Goal: Information Seeking & Learning: Learn about a topic

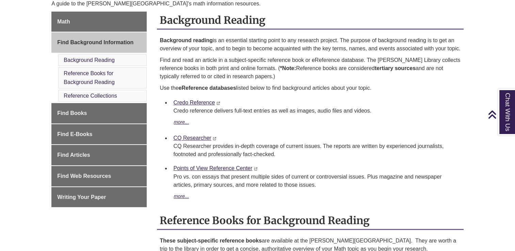
scroll to position [188, 0]
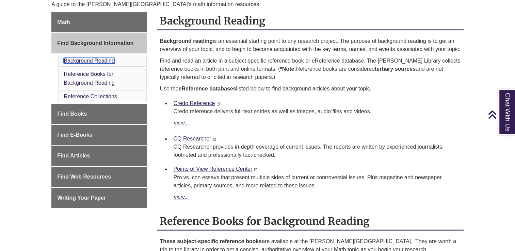
click at [109, 62] on link "Background Reading" at bounding box center [89, 61] width 51 height 6
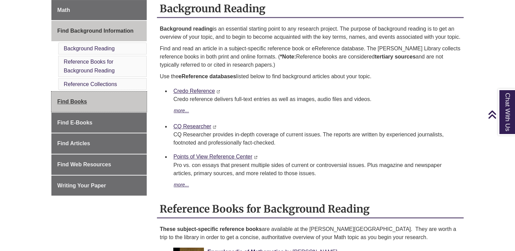
click at [98, 104] on link "Find Books" at bounding box center [98, 102] width 95 height 20
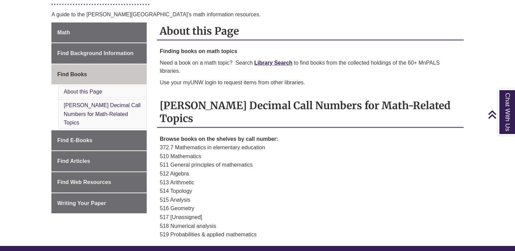
scroll to position [178, 0]
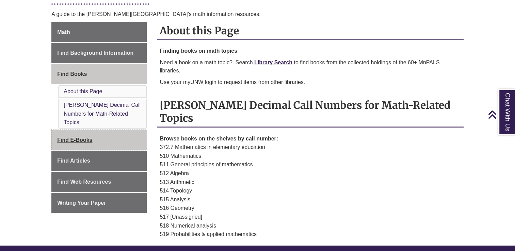
click at [91, 137] on span "Find E-Books" at bounding box center [74, 140] width 35 height 6
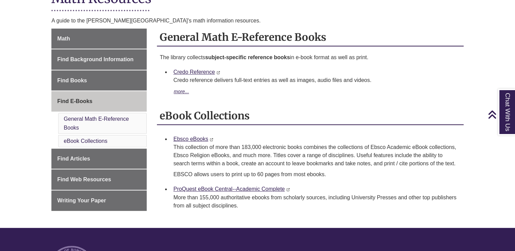
scroll to position [172, 0]
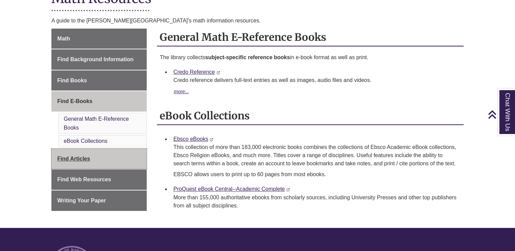
click at [86, 157] on span "Find Articles" at bounding box center [73, 159] width 33 height 6
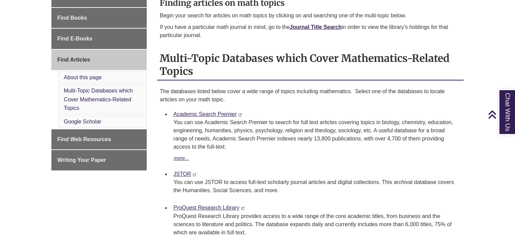
scroll to position [237, 0]
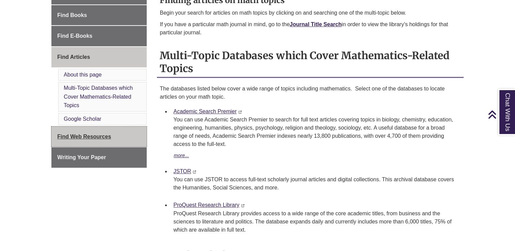
click at [79, 134] on span "Find Web Resources" at bounding box center [84, 137] width 54 height 6
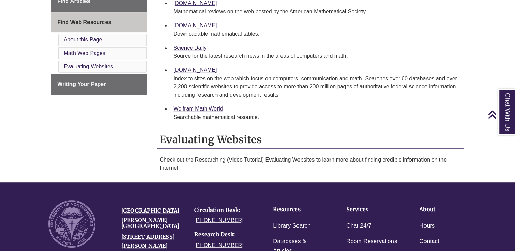
scroll to position [293, 0]
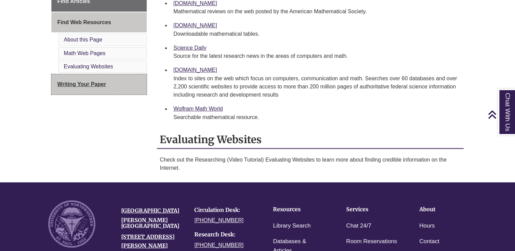
click at [102, 84] on span "Writing Your Paper" at bounding box center [81, 84] width 49 height 6
